Goal: Information Seeking & Learning: Find specific fact

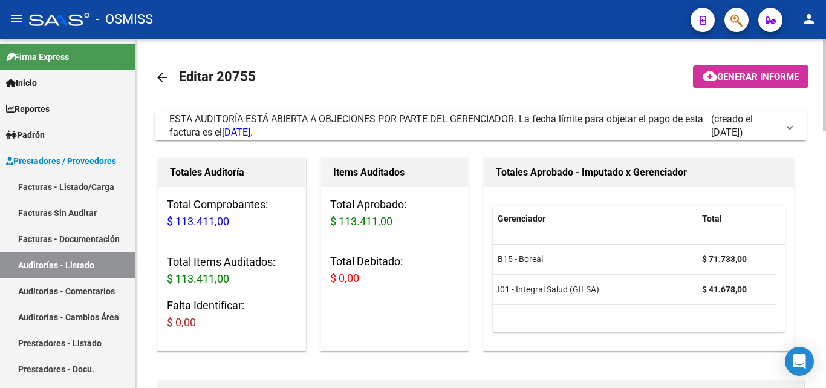
scroll to position [149, 849]
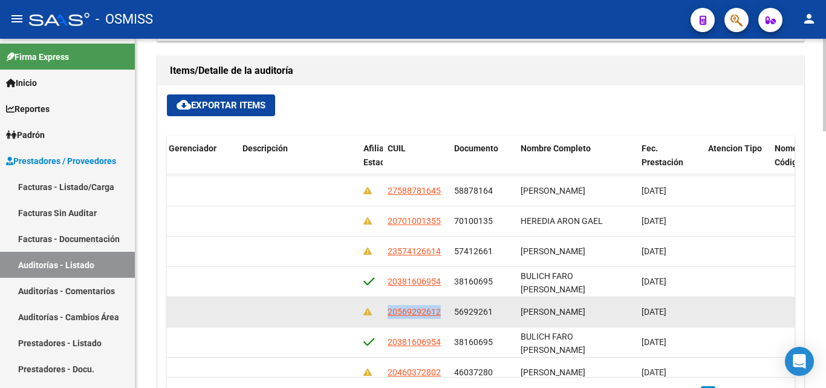
drag, startPoint x: 385, startPoint y: 309, endPoint x: 445, endPoint y: 309, distance: 59.9
click at [445, 309] on datatable-body-cell "20569292612" at bounding box center [416, 312] width 67 height 30
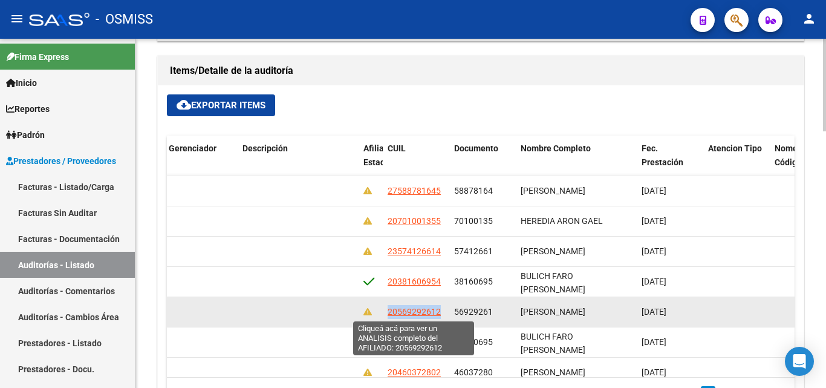
copy span "20569292612"
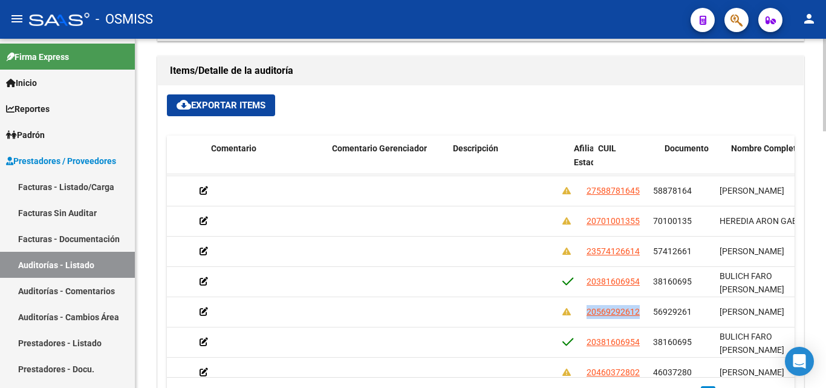
scroll to position [149, 673]
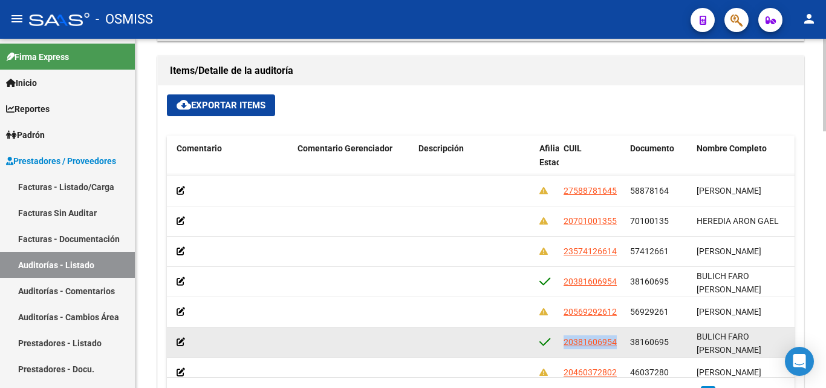
drag, startPoint x: 564, startPoint y: 343, endPoint x: 610, endPoint y: 353, distance: 47.0
click at [610, 353] on datatable-body-cell "20381606954" at bounding box center [592, 342] width 67 height 30
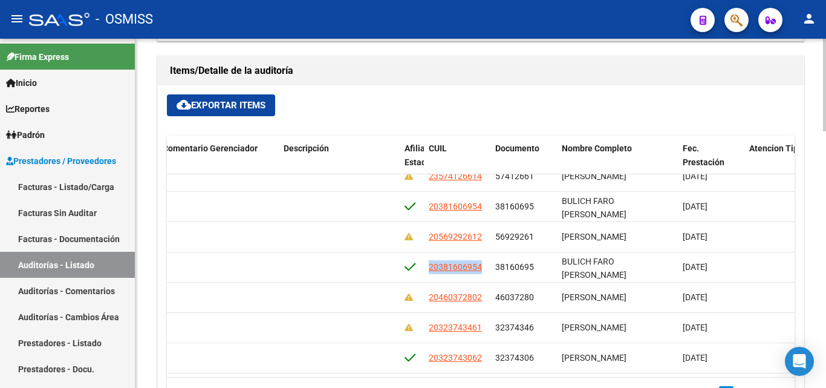
scroll to position [234, 815]
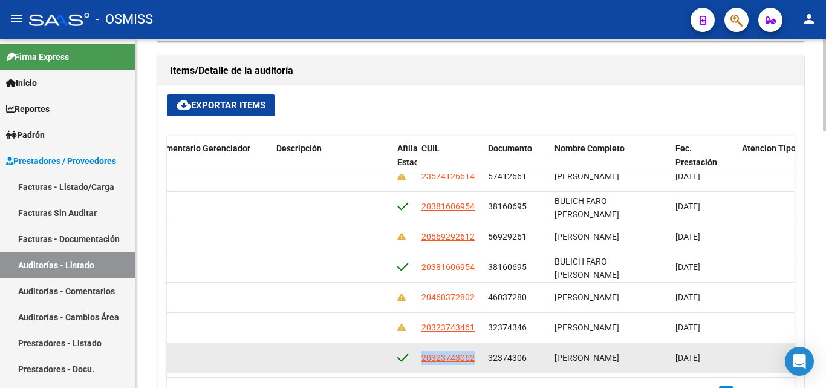
drag, startPoint x: 423, startPoint y: 347, endPoint x: 481, endPoint y: 353, distance: 58.4
click at [481, 353] on datatable-body-cell "20323743062" at bounding box center [450, 358] width 67 height 30
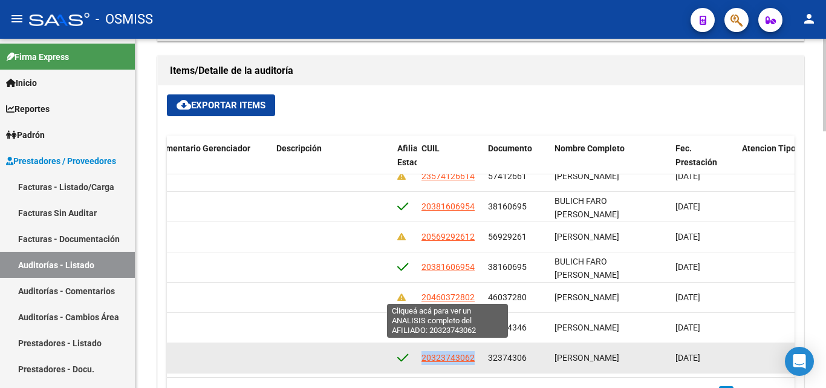
copy span "20323743062"
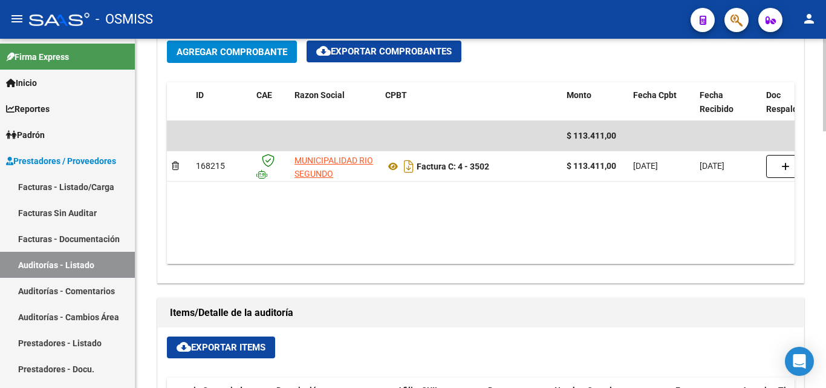
scroll to position [544, 0]
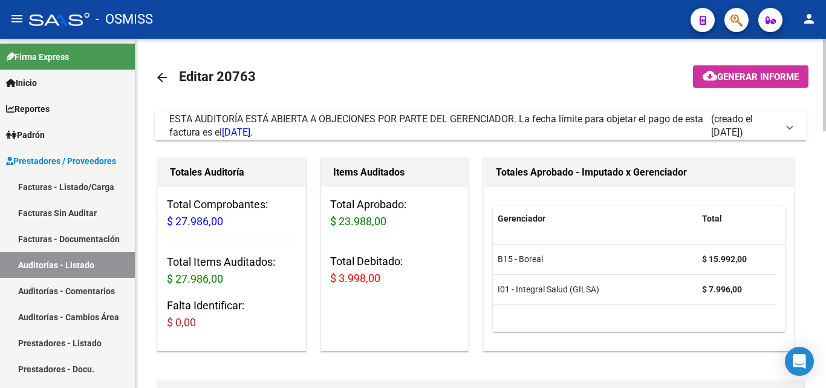
click at [790, 131] on span at bounding box center [790, 125] width 5 height 13
click at [785, 129] on span "ESTA AUDITORÍA ESTÁ ABIERTA A OBJECIONES POR PARTE DEL GERENCIADOR. La fecha lí…" at bounding box center [478, 126] width 618 height 27
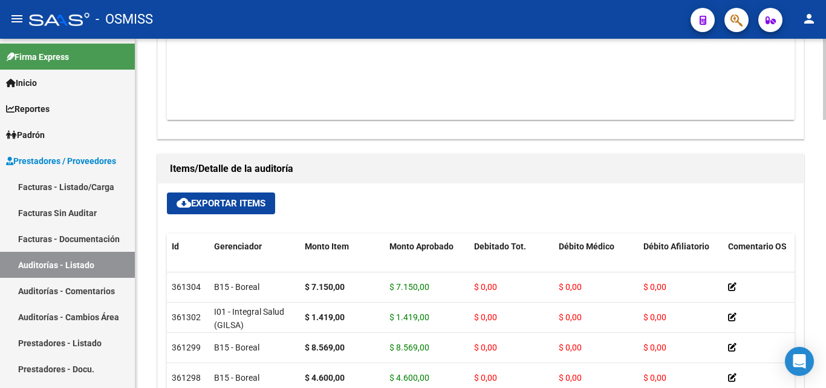
scroll to position [907, 0]
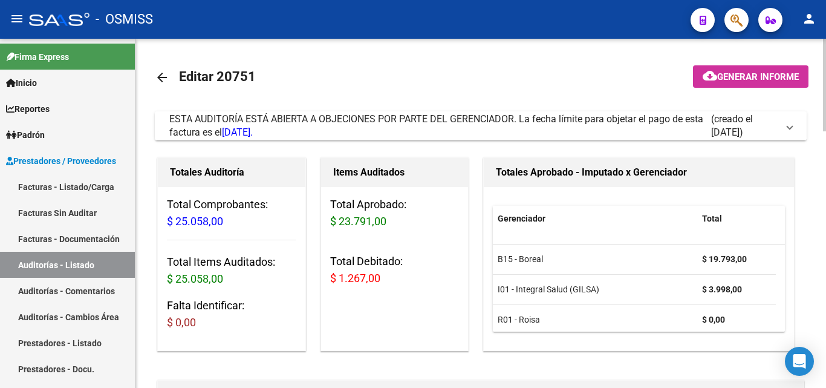
click at [788, 126] on span at bounding box center [790, 125] width 5 height 13
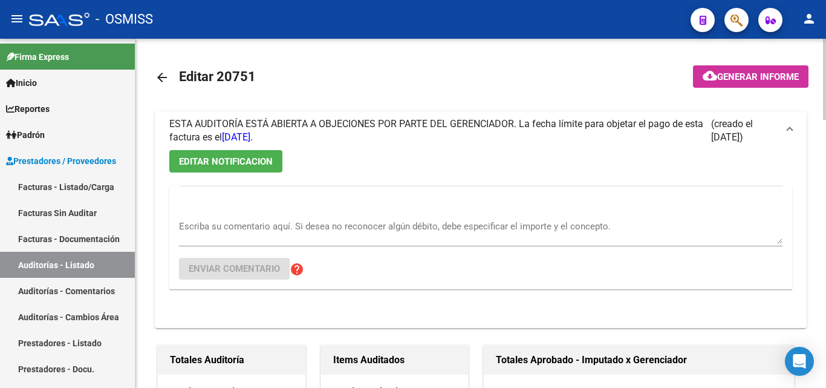
click at [163, 67] on link "arrow_back" at bounding box center [167, 77] width 24 height 28
click at [160, 80] on mat-icon "arrow_back" at bounding box center [162, 77] width 15 height 15
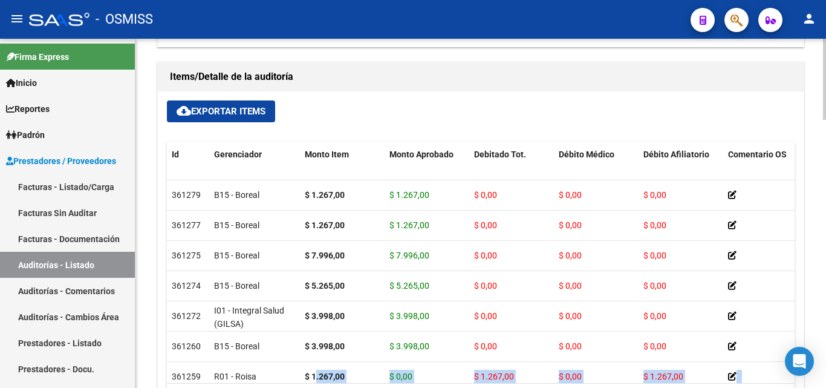
scroll to position [22, 0]
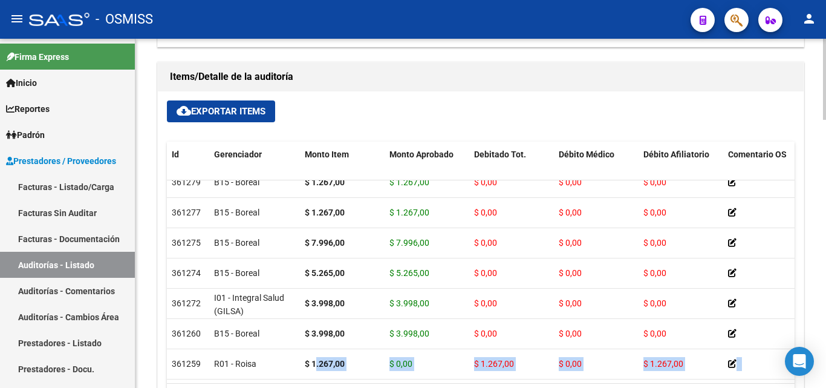
click at [319, 373] on datatable-body "361279 B15 - Boreal $ 1.267,00 $ 1.267,00 $ 0,00 $ 0,00 $ 0,00 23406845389 4068…" at bounding box center [481, 281] width 628 height 203
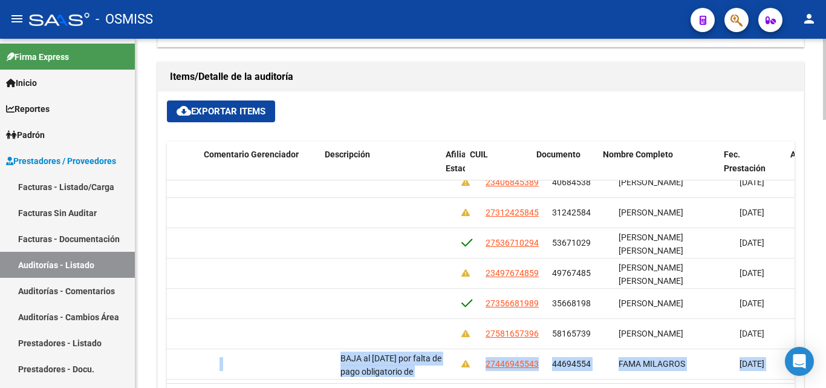
scroll to position [22, 837]
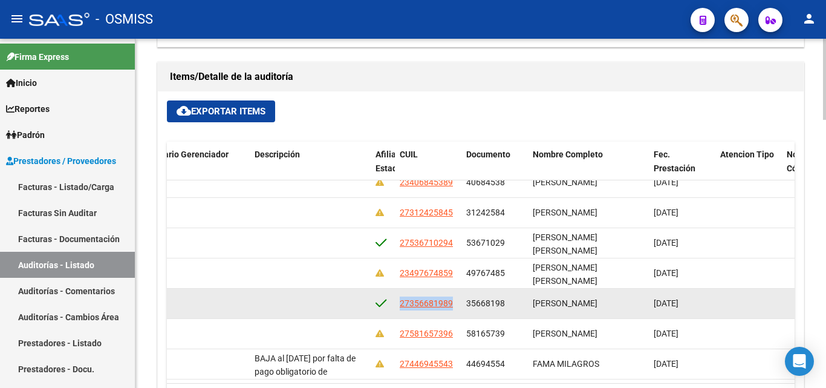
drag, startPoint x: 399, startPoint y: 290, endPoint x: 453, endPoint y: 293, distance: 54.5
click at [453, 293] on datatable-body-cell "27356681989" at bounding box center [428, 304] width 67 height 30
copy span "27356681989"
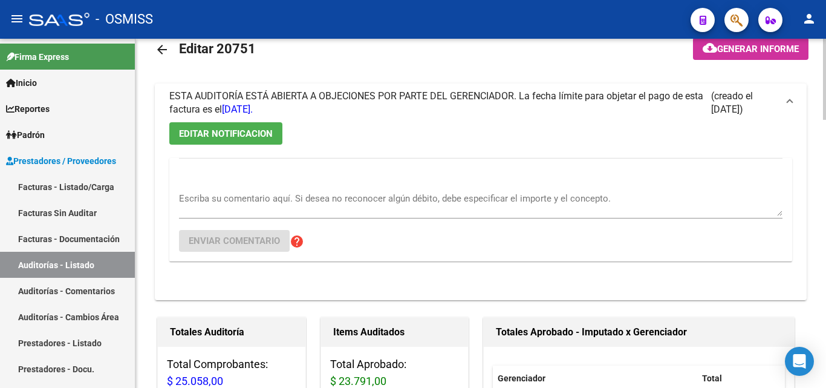
scroll to position [0, 0]
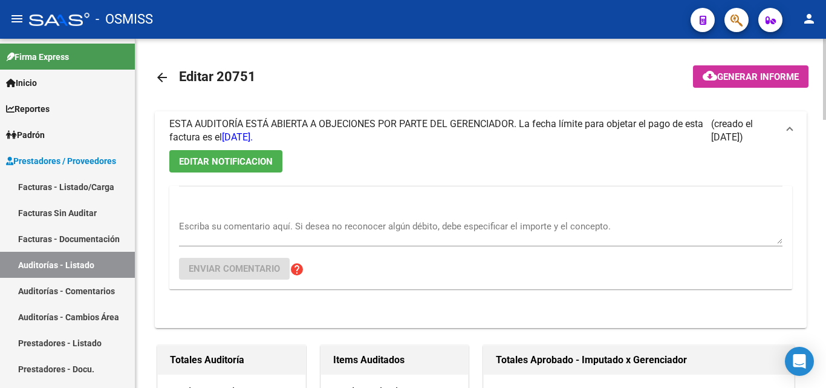
click at [792, 128] on span at bounding box center [790, 130] width 5 height 13
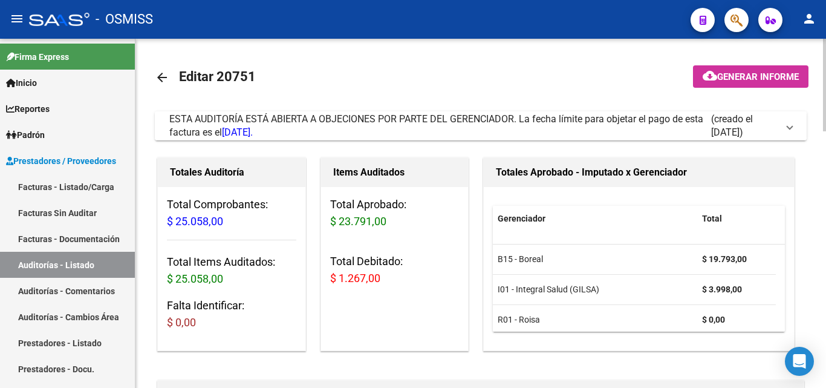
click at [797, 123] on mat-expansion-panel-header "ESTA AUDITORÍA ESTÁ ABIERTA A OBJECIONES POR PARTE DEL GERENCIADOR. La fecha lí…" at bounding box center [481, 125] width 652 height 29
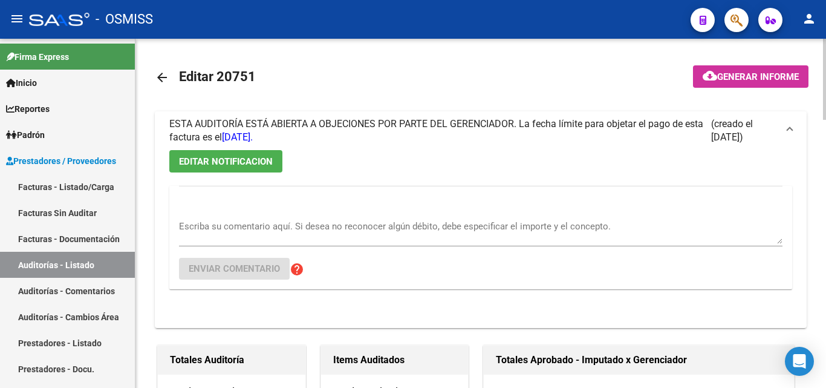
click at [187, 238] on textarea "Escriba su comentario aquí. Si desea no reconocer algún débito, debe especifica…" at bounding box center [481, 232] width 604 height 24
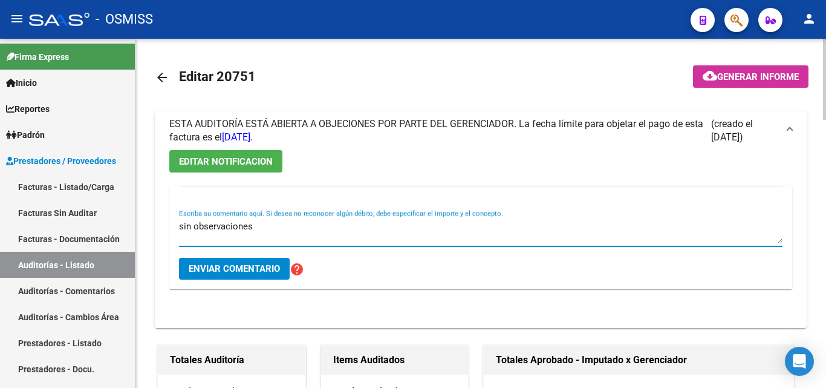
type textarea "sin observaciones"
click at [197, 268] on span "Enviar comentario" at bounding box center [234, 268] width 91 height 11
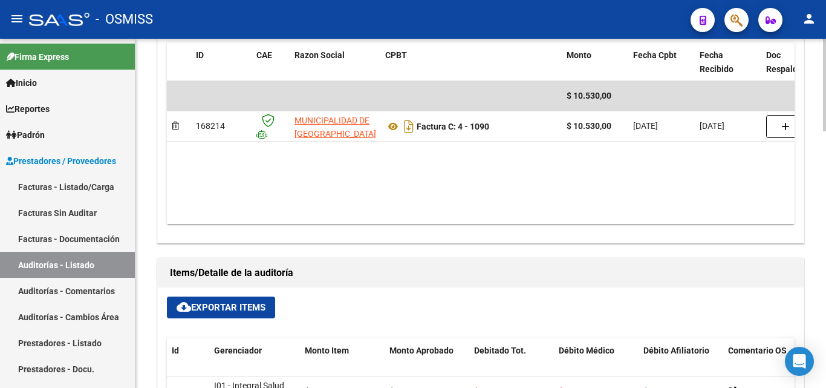
scroll to position [665, 0]
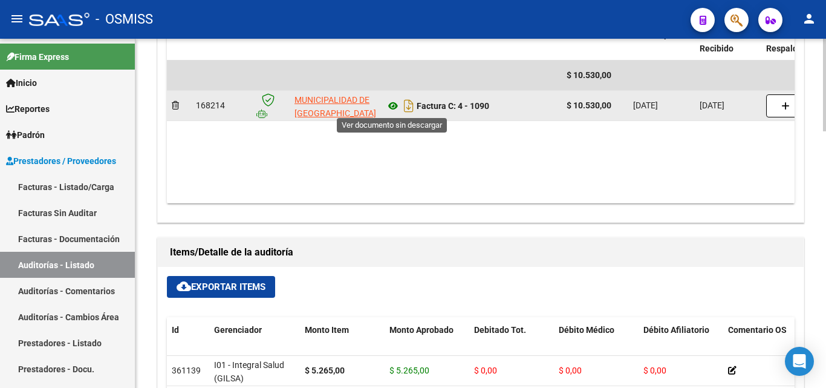
click at [391, 105] on icon at bounding box center [393, 106] width 16 height 15
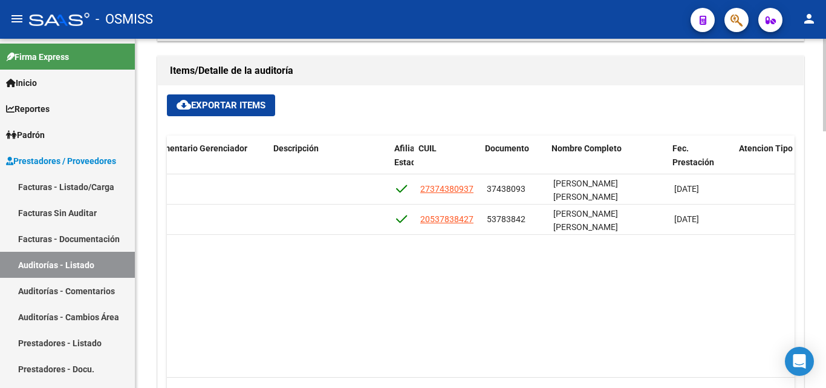
scroll to position [0, 818]
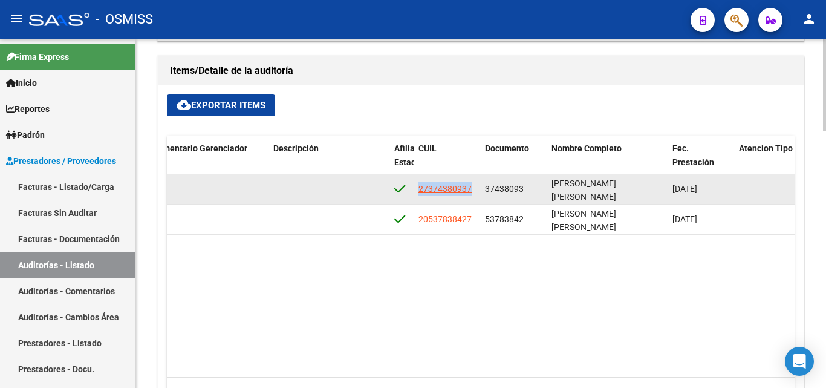
drag, startPoint x: 417, startPoint y: 190, endPoint x: 477, endPoint y: 191, distance: 60.5
click at [477, 191] on datatable-body-cell "27374380937" at bounding box center [447, 189] width 67 height 30
copy span "27374380937"
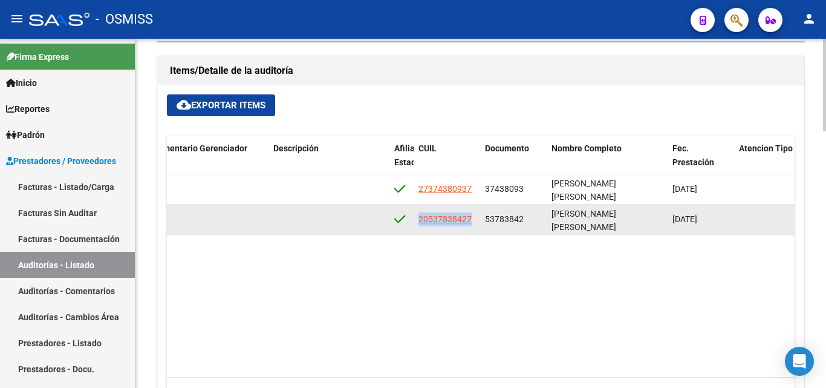
drag, startPoint x: 418, startPoint y: 219, endPoint x: 472, endPoint y: 222, distance: 53.9
click at [472, 222] on datatable-body-cell "20537838427" at bounding box center [447, 219] width 67 height 30
copy span "20537838427"
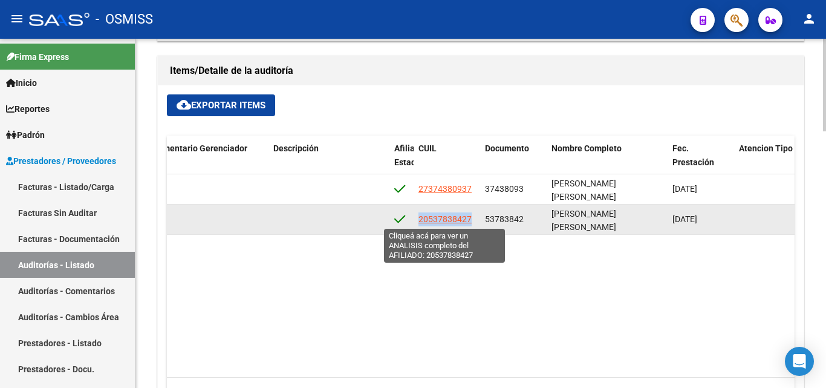
click at [448, 218] on span "20537838427" at bounding box center [445, 219] width 53 height 10
copy span "20537838427"
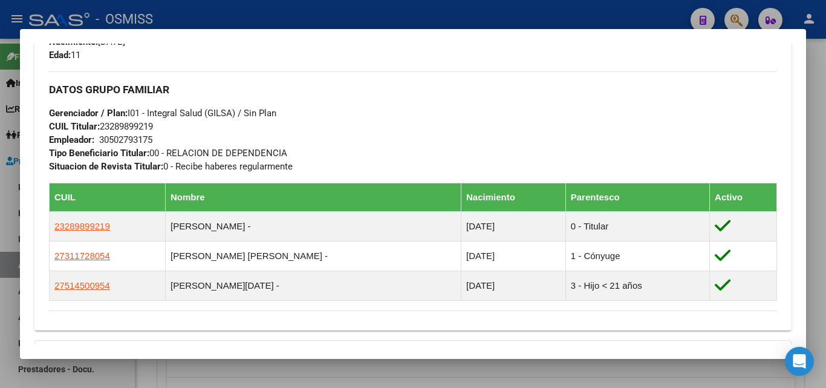
scroll to position [544, 0]
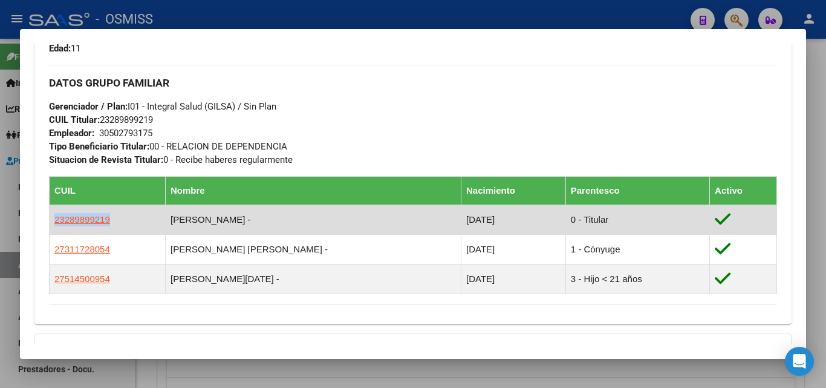
drag, startPoint x: 54, startPoint y: 216, endPoint x: 109, endPoint y: 218, distance: 55.7
click at [109, 218] on td "23289899219" at bounding box center [108, 220] width 116 height 30
copy span "23289899219"
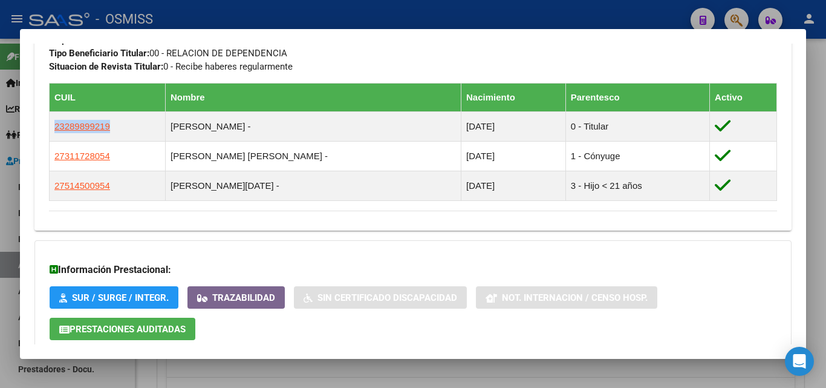
scroll to position [642, 0]
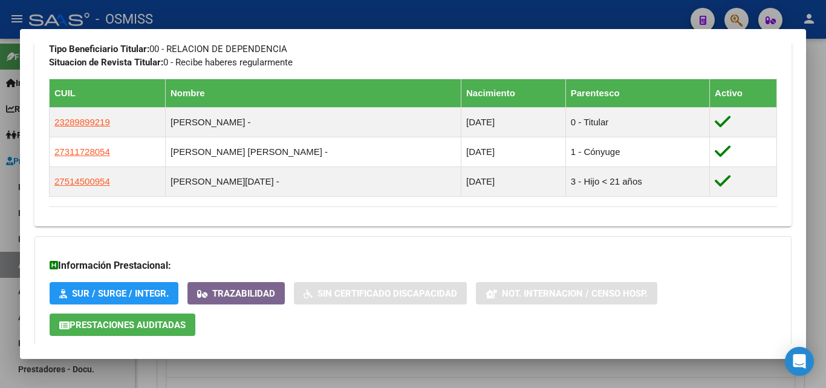
click at [381, 11] on div at bounding box center [413, 194] width 826 height 388
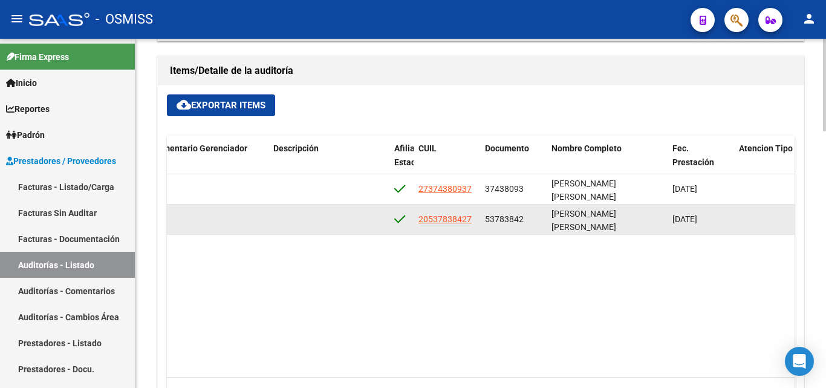
drag, startPoint x: 416, startPoint y: 220, endPoint x: 475, endPoint y: 221, distance: 59.3
click at [475, 221] on datatable-body-cell "20537838427" at bounding box center [447, 219] width 67 height 30
drag, startPoint x: 485, startPoint y: 219, endPoint x: 631, endPoint y: 226, distance: 145.9
click at [631, 226] on div "361138 I01 - Integral Salud (GILSA) $ 5.265,00 $ 5.265,00 $ 0,00 $ 0,00 $ 0,00 …" at bounding box center [311, 219] width 1924 height 30
copy div "53783842 FIGUEROA CORREA BRUNO AGUSTIN"
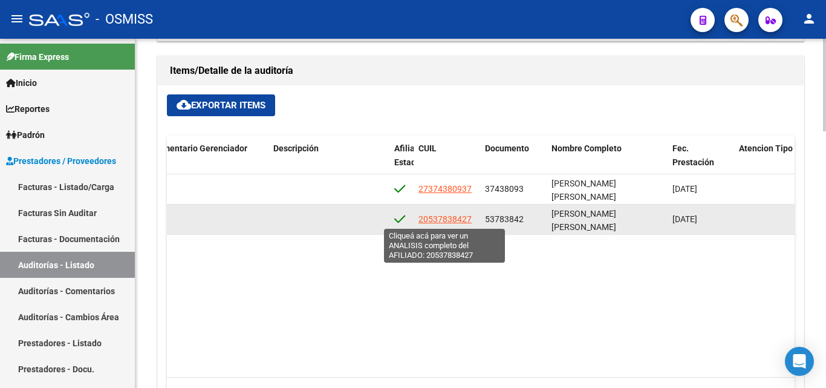
click at [442, 221] on span "20537838427" at bounding box center [445, 219] width 53 height 10
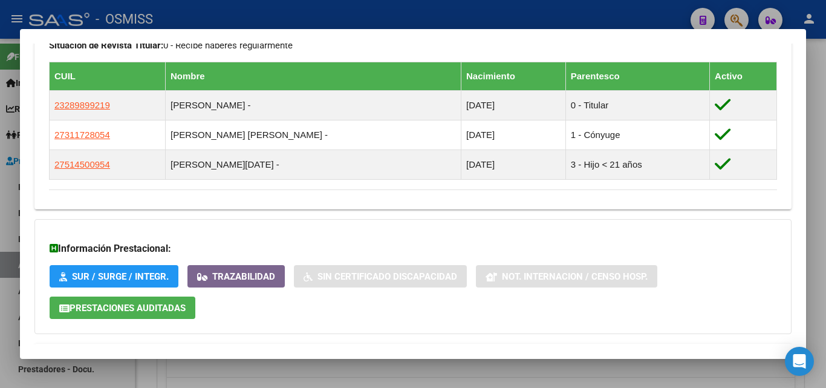
scroll to position [665, 0]
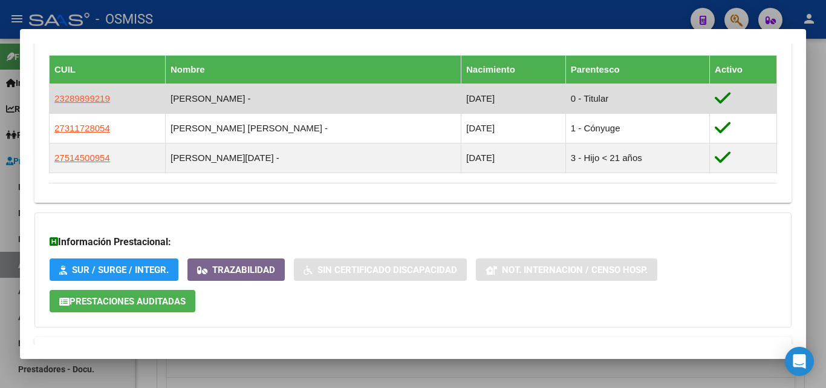
drag, startPoint x: 54, startPoint y: 98, endPoint x: 252, endPoint y: 99, distance: 198.4
click at [252, 99] on tr "23289899219 FIGUEROA MATIAS - 30/12/1981 0 - Titular" at bounding box center [414, 99] width 728 height 30
copy tr "23289899219 FIGUEROA MATIAS -"
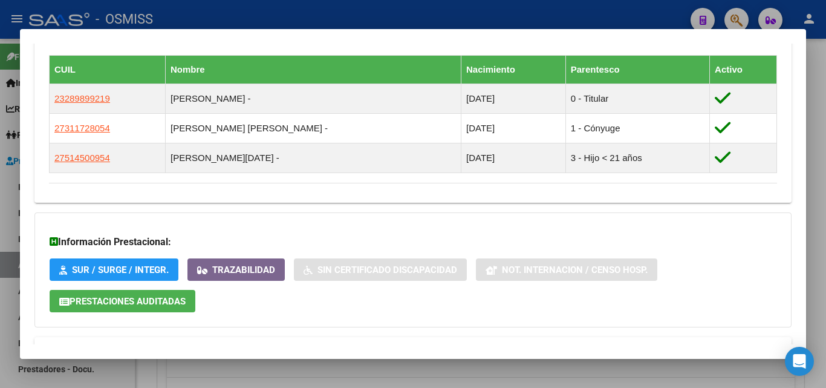
click at [267, 10] on div at bounding box center [413, 194] width 826 height 388
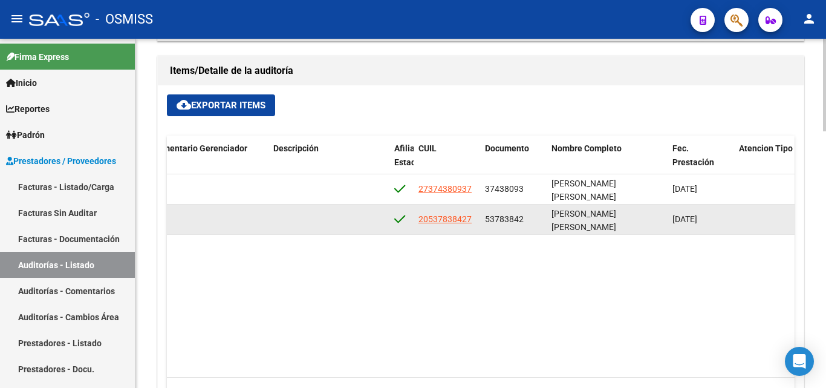
drag, startPoint x: 419, startPoint y: 218, endPoint x: 475, endPoint y: 218, distance: 55.7
click at [475, 218] on datatable-body-cell "20537838427" at bounding box center [447, 219] width 67 height 30
copy span "20537838427"
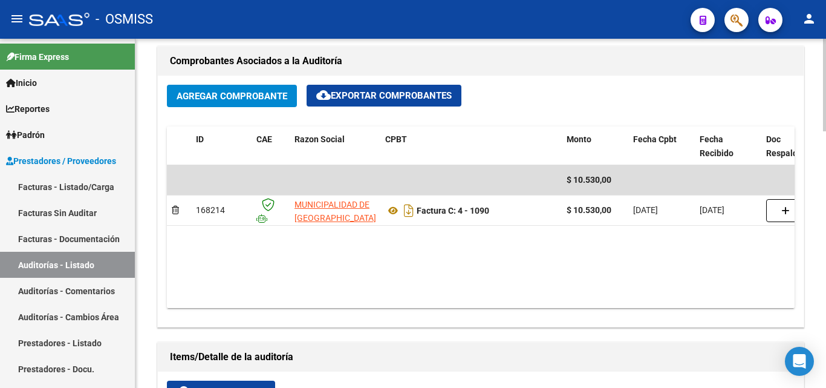
scroll to position [554, 0]
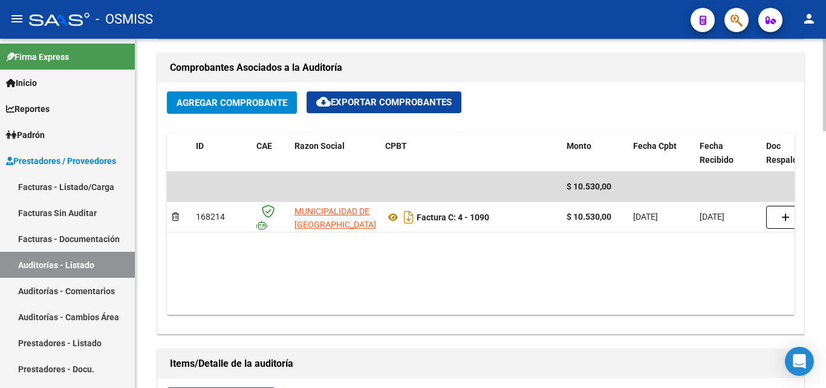
click at [825, 204] on div at bounding box center [824, 231] width 3 height 93
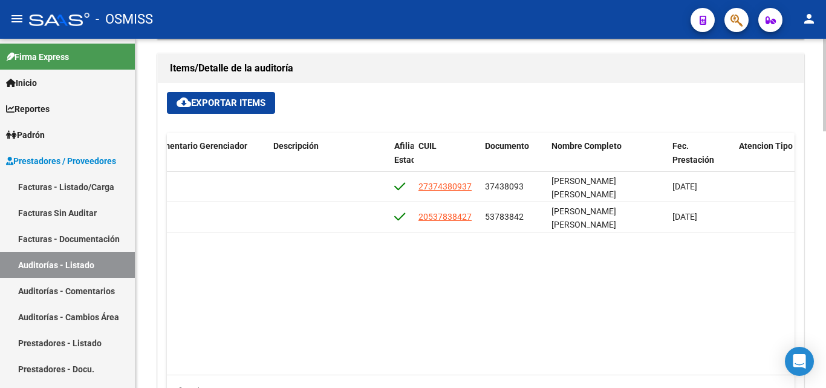
scroll to position [852, 0]
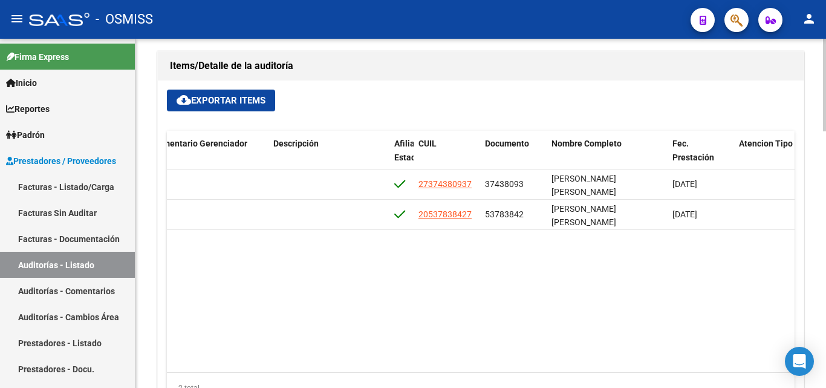
click at [826, 283] on div at bounding box center [824, 310] width 3 height 93
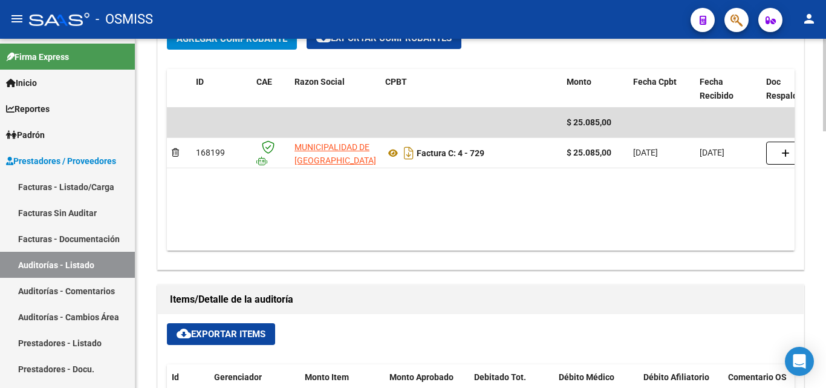
scroll to position [605, 0]
